Goal: Task Accomplishment & Management: Use online tool/utility

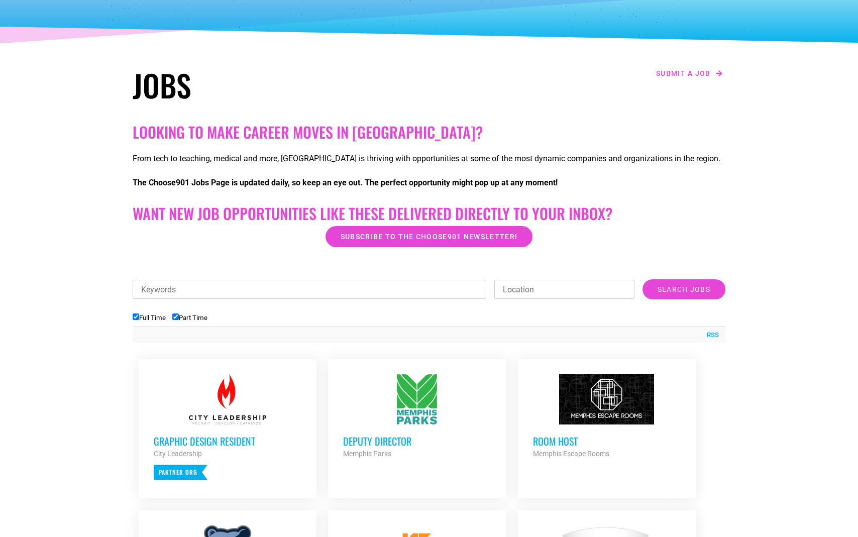
scroll to position [139, 0]
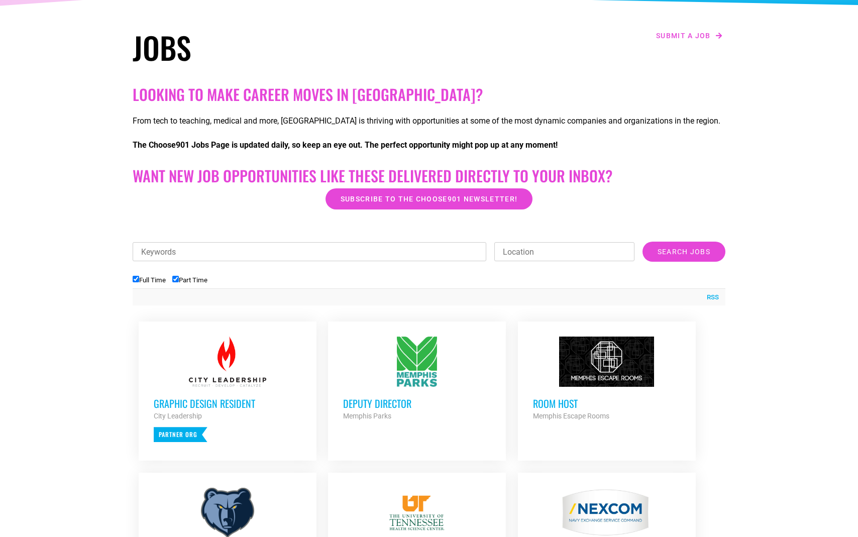
click at [189, 252] on input "Keywords" at bounding box center [310, 251] width 354 height 19
click at [684, 252] on input "Search Jobs" at bounding box center [684, 252] width 83 height 20
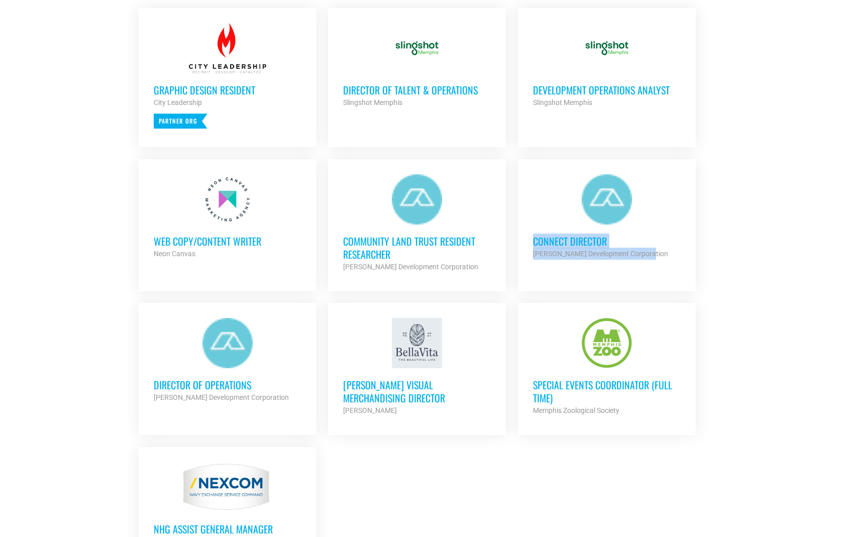
scroll to position [456, 0]
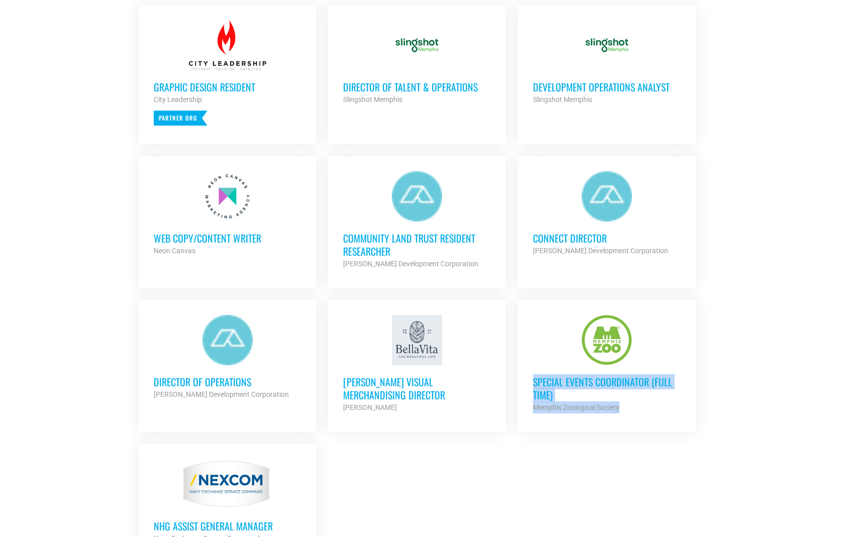
click at [571, 420] on link "Special Events Coordinator (Full Time) Memphis Zoological Society Partner Org F…" at bounding box center [607, 364] width 178 height 129
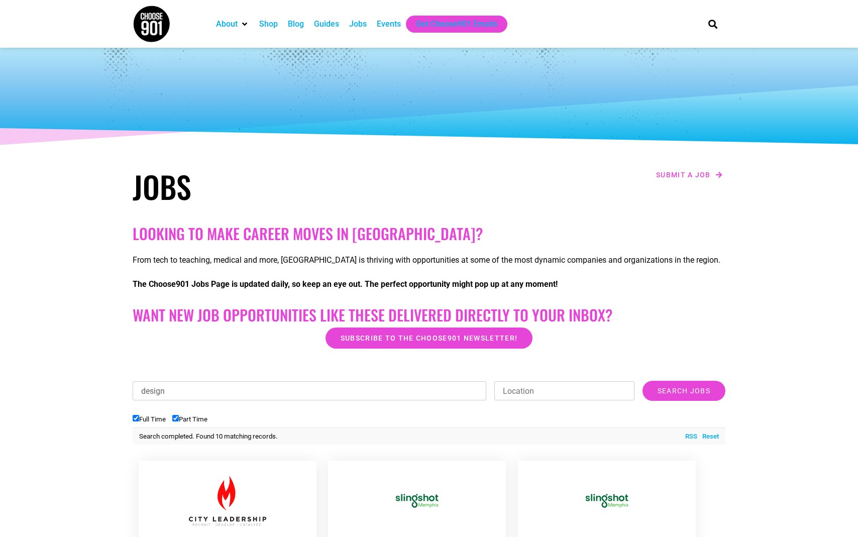
scroll to position [0, 0]
click at [176, 390] on input "design" at bounding box center [310, 390] width 354 height 19
drag, startPoint x: 175, startPoint y: 390, endPoint x: 132, endPoint y: 390, distance: 43.2
type input "creative"
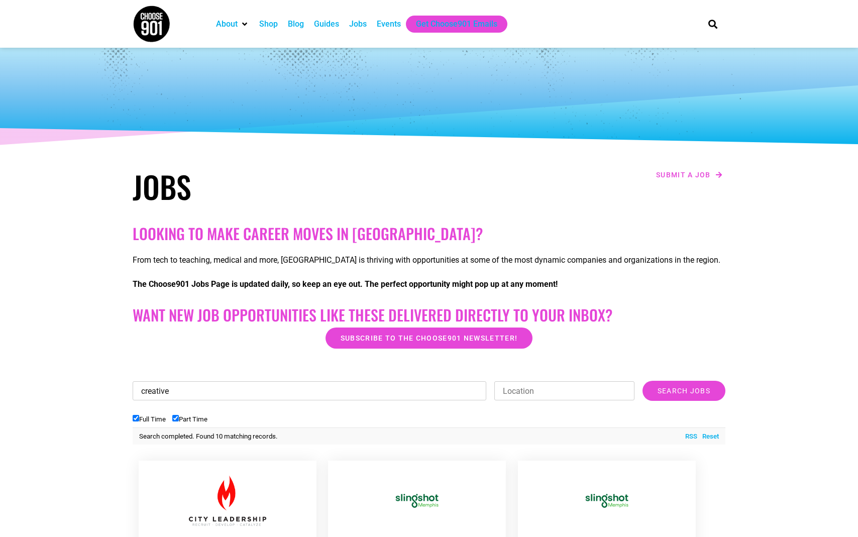
click at [684, 391] on input "Search Jobs" at bounding box center [684, 391] width 83 height 20
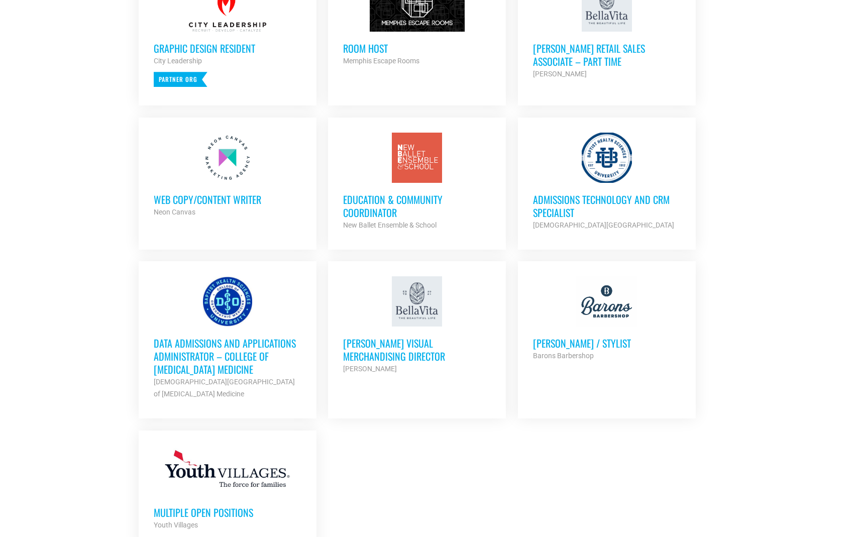
scroll to position [530, 0]
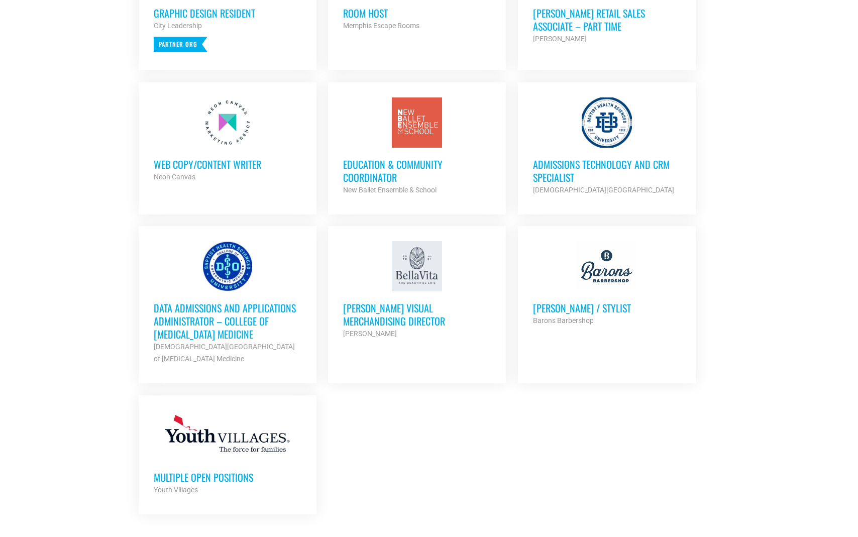
click at [201, 475] on h3 "Multiple Open Positions" at bounding box center [228, 477] width 148 height 13
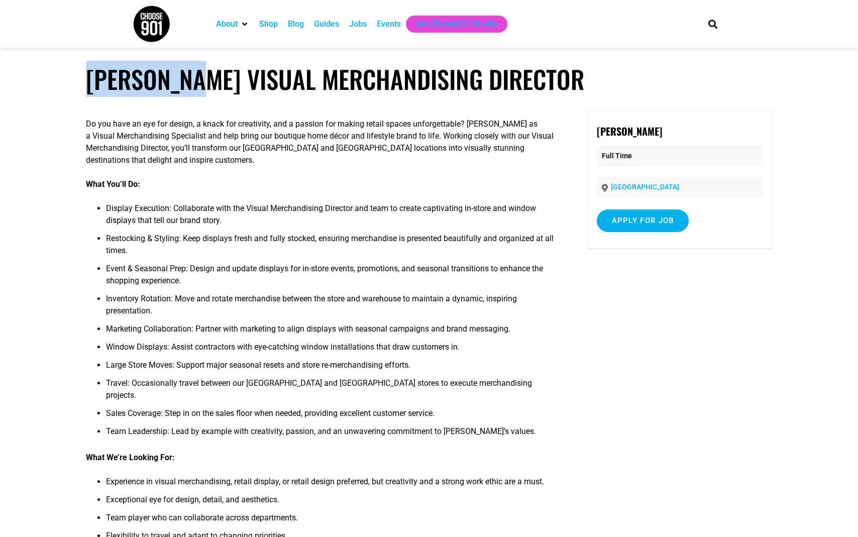
drag, startPoint x: 85, startPoint y: 79, endPoint x: 186, endPoint y: 80, distance: 101.5
click at [186, 80] on article "Bella Vita Visual Merchandising Director Do you have an eye for design, a knack…" at bounding box center [429, 389] width 858 height 650
copy h1 "Bella Vita"
